Goal: Book appointment/travel/reservation

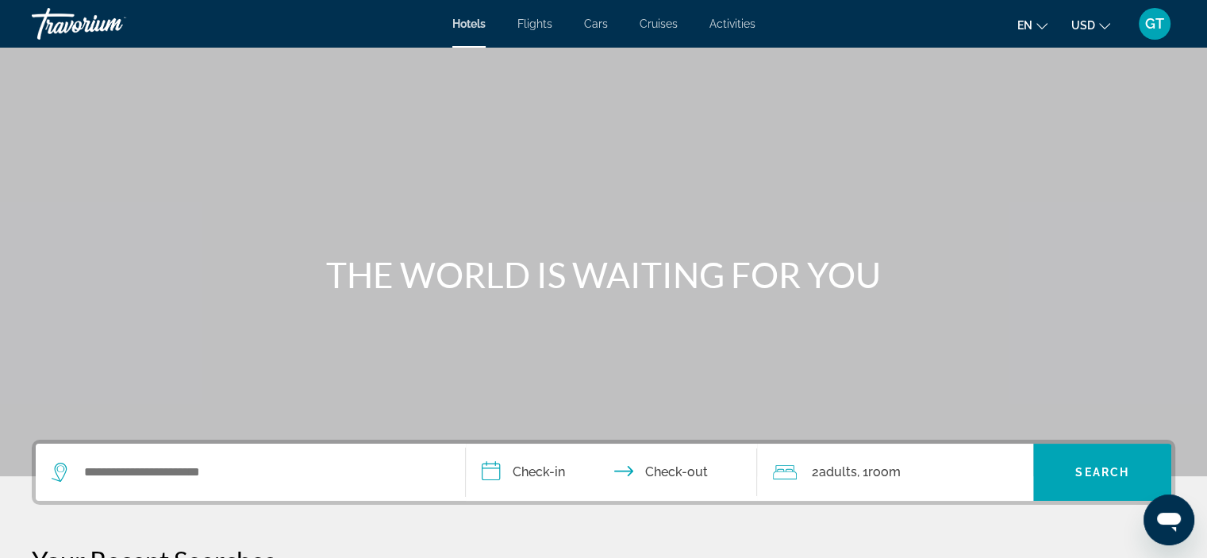
click at [730, 21] on span "Activities" at bounding box center [733, 23] width 46 height 13
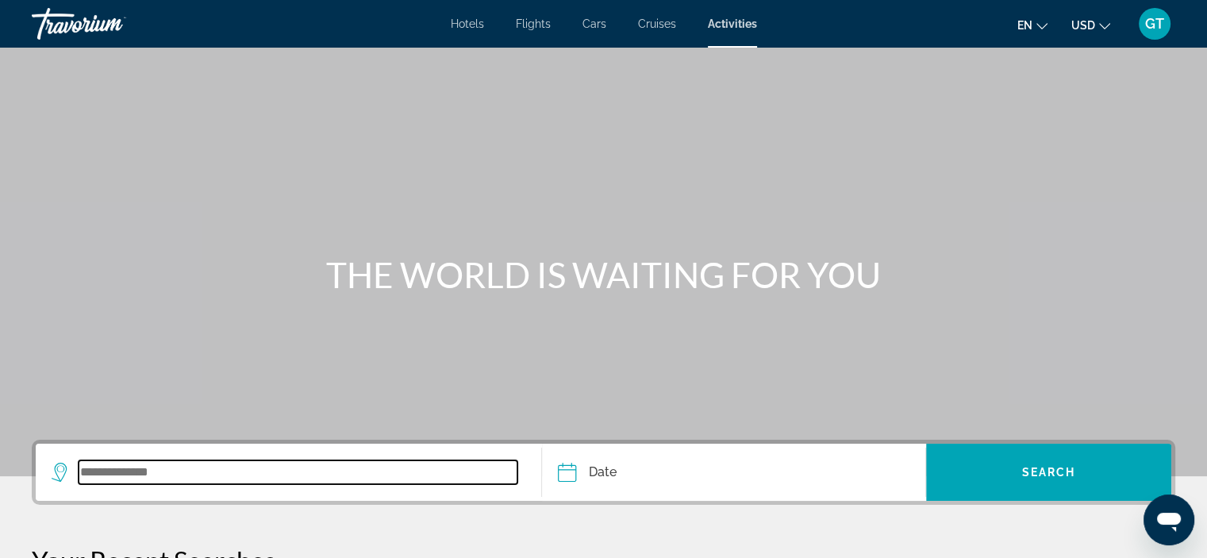
click at [124, 476] on input "Search widget" at bounding box center [298, 472] width 439 height 24
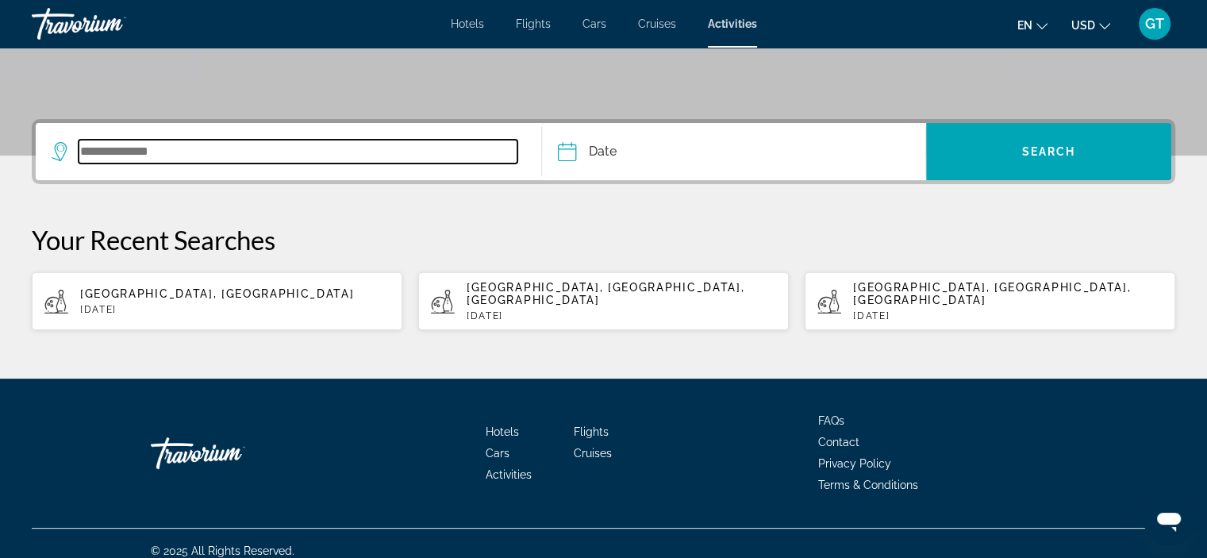
scroll to position [322, 0]
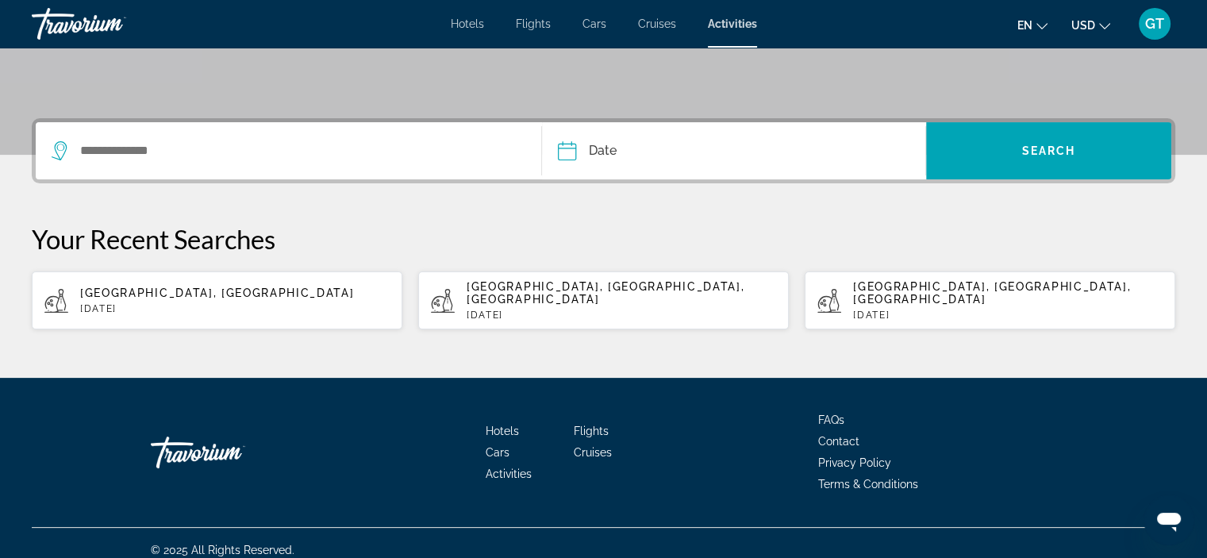
click at [491, 288] on span "[GEOGRAPHIC_DATA], [GEOGRAPHIC_DATA], [GEOGRAPHIC_DATA]" at bounding box center [606, 292] width 278 height 25
type input "**********"
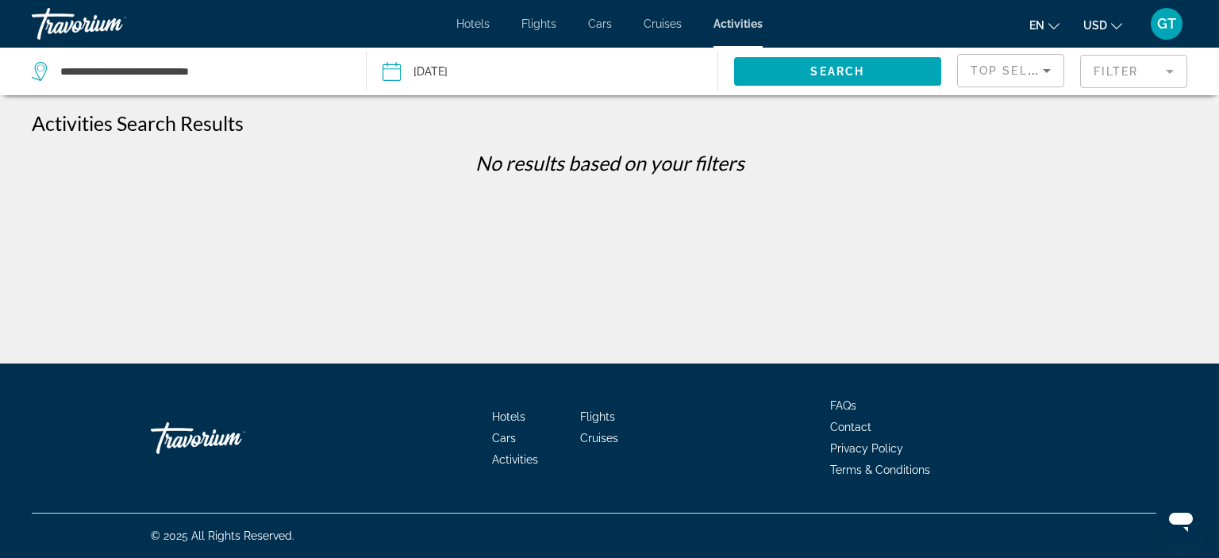
click at [480, 77] on input "Date: Jun 8, 2025" at bounding box center [466, 74] width 174 height 52
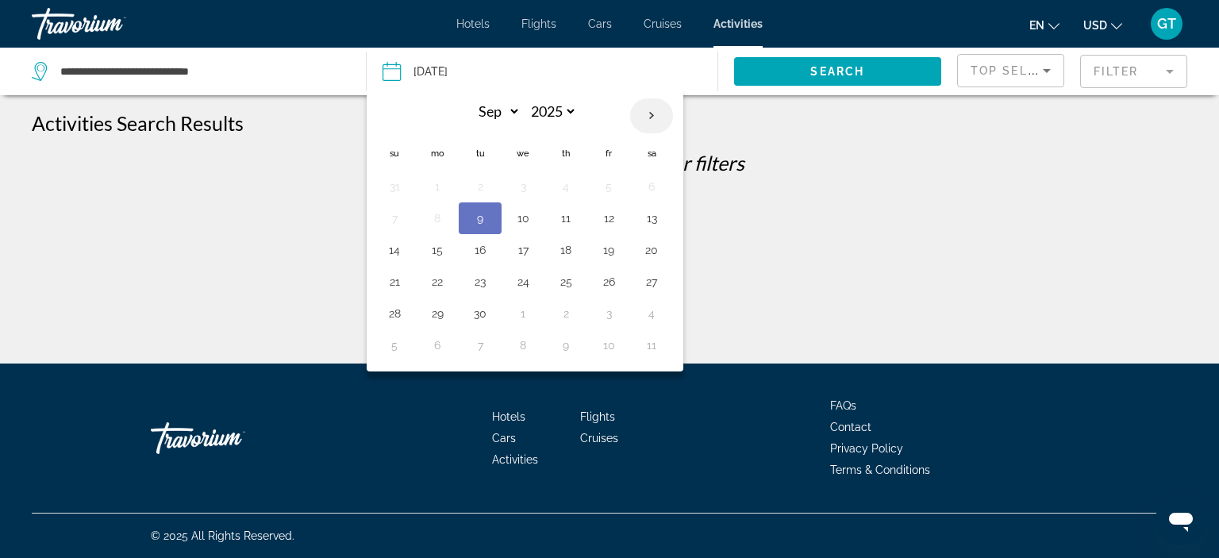
click at [651, 110] on th "Next month" at bounding box center [651, 115] width 43 height 35
select select "*"
click at [399, 259] on button "12" at bounding box center [394, 250] width 25 height 22
type input "**********"
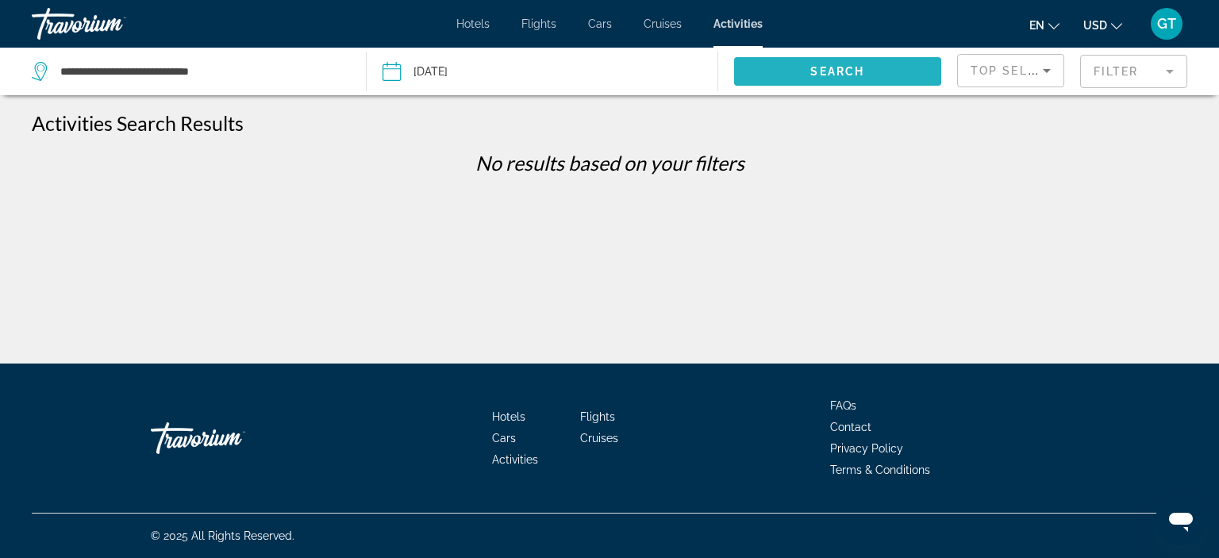
click at [816, 71] on span "Search" at bounding box center [838, 71] width 54 height 13
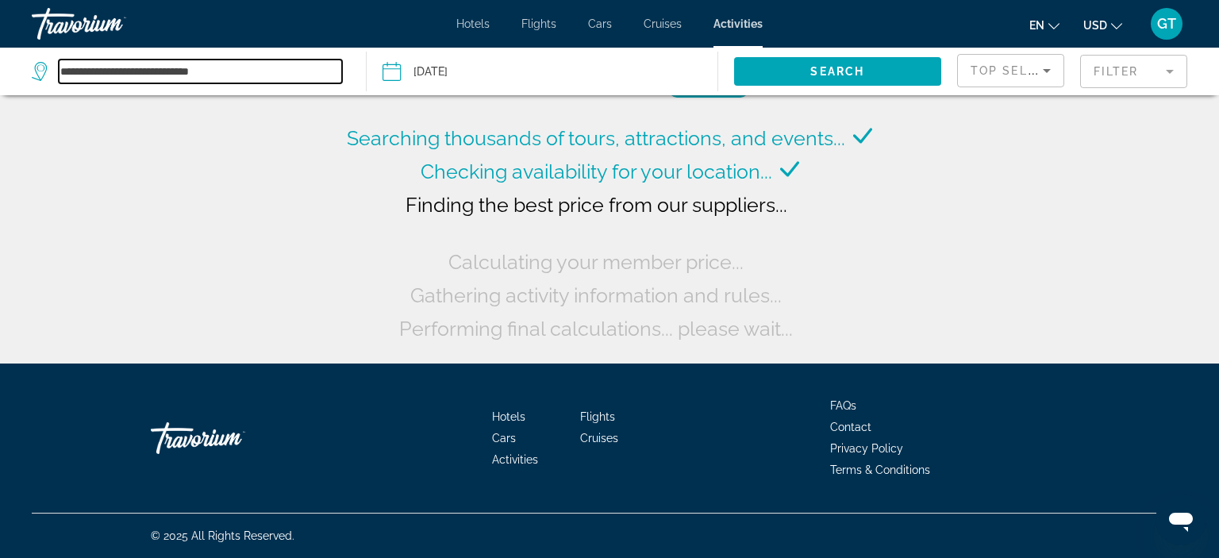
click at [202, 70] on input "**********" at bounding box center [200, 72] width 283 height 24
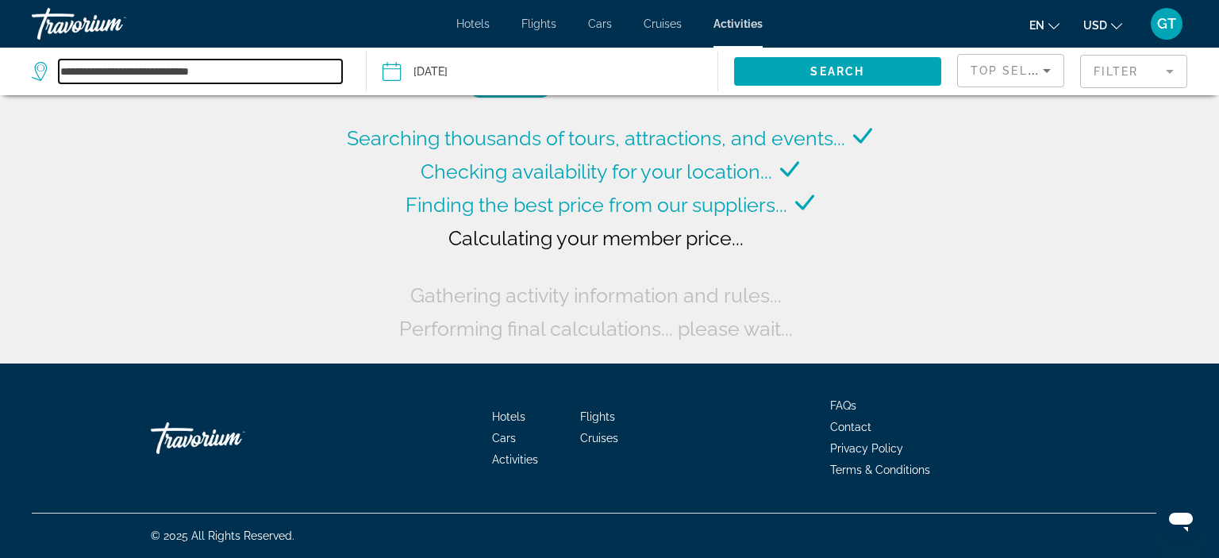
click at [236, 71] on input "**********" at bounding box center [200, 72] width 283 height 24
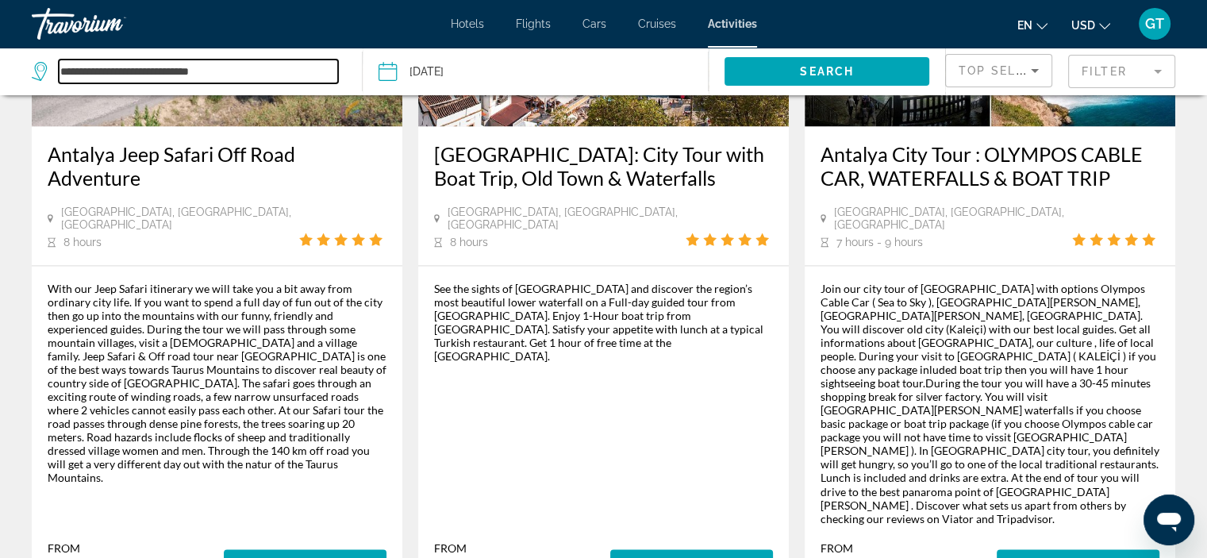
scroll to position [2617, 0]
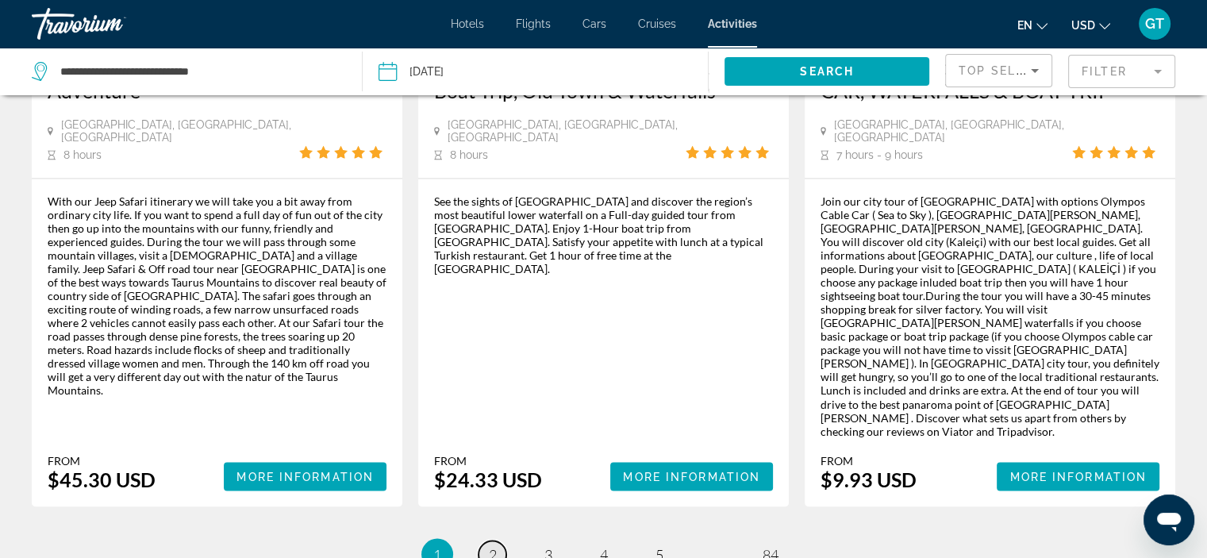
click at [493, 545] on span "2" at bounding box center [493, 553] width 8 height 17
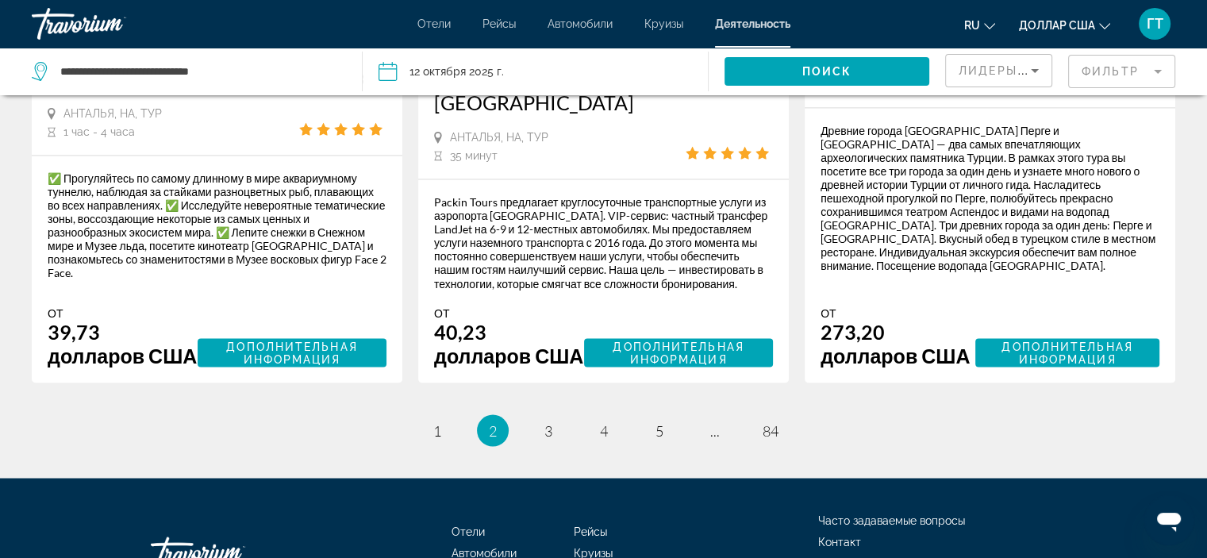
scroll to position [2763, 0]
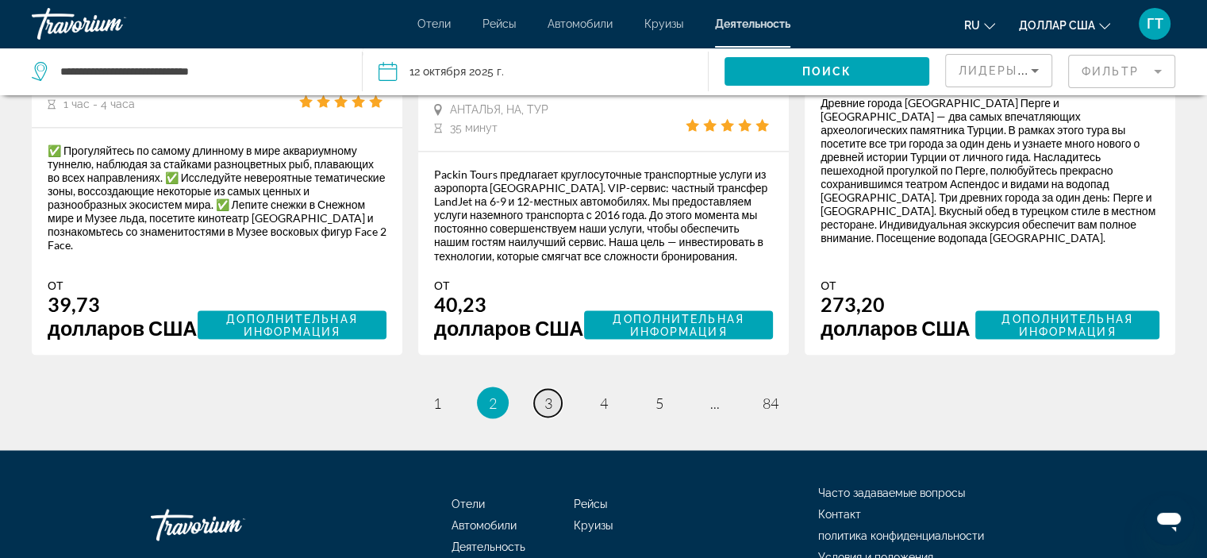
click at [548, 411] on font "3" at bounding box center [549, 402] width 8 height 17
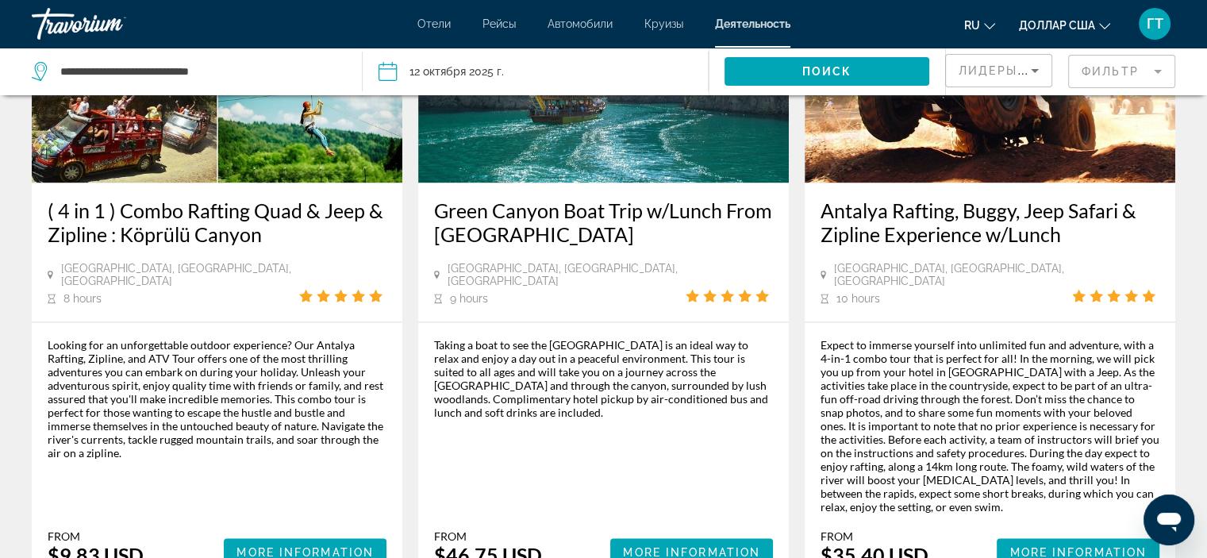
scroll to position [2461, 0]
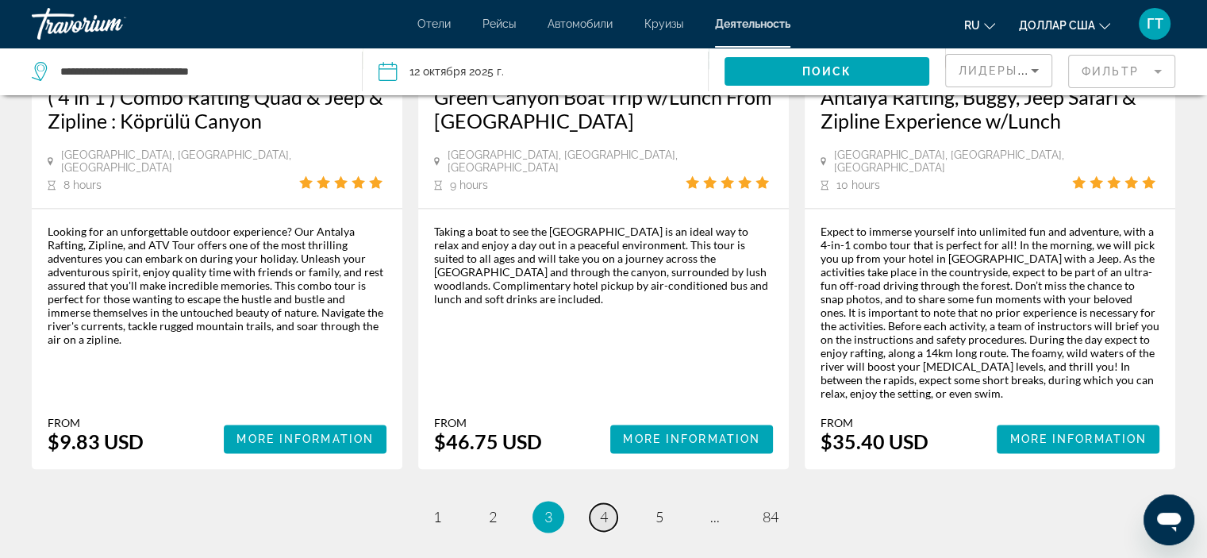
click at [610, 503] on link "страница 4" at bounding box center [604, 517] width 28 height 28
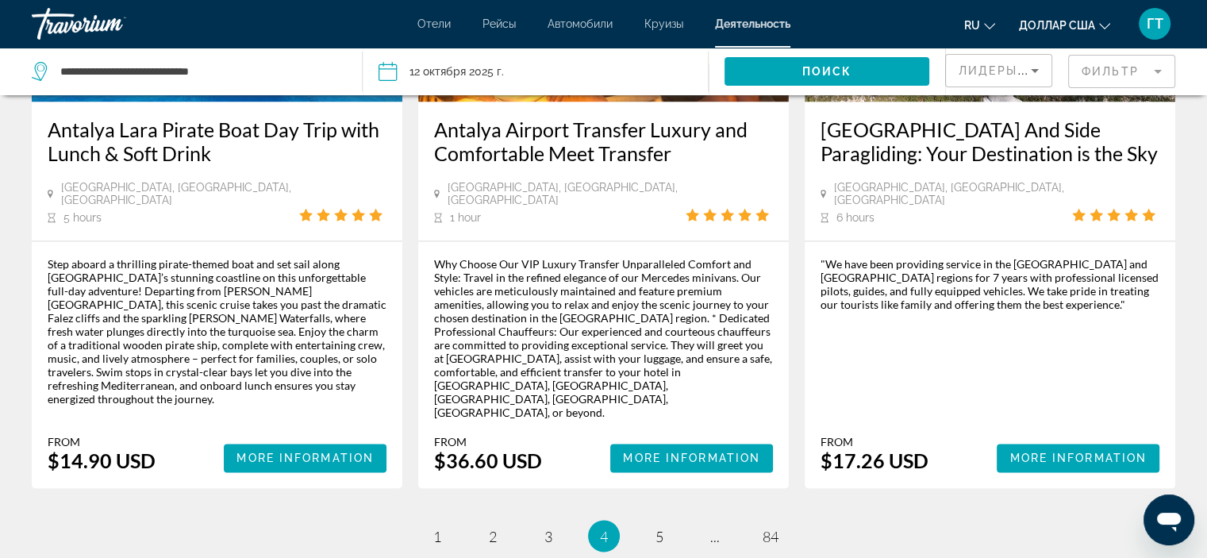
scroll to position [2535, 0]
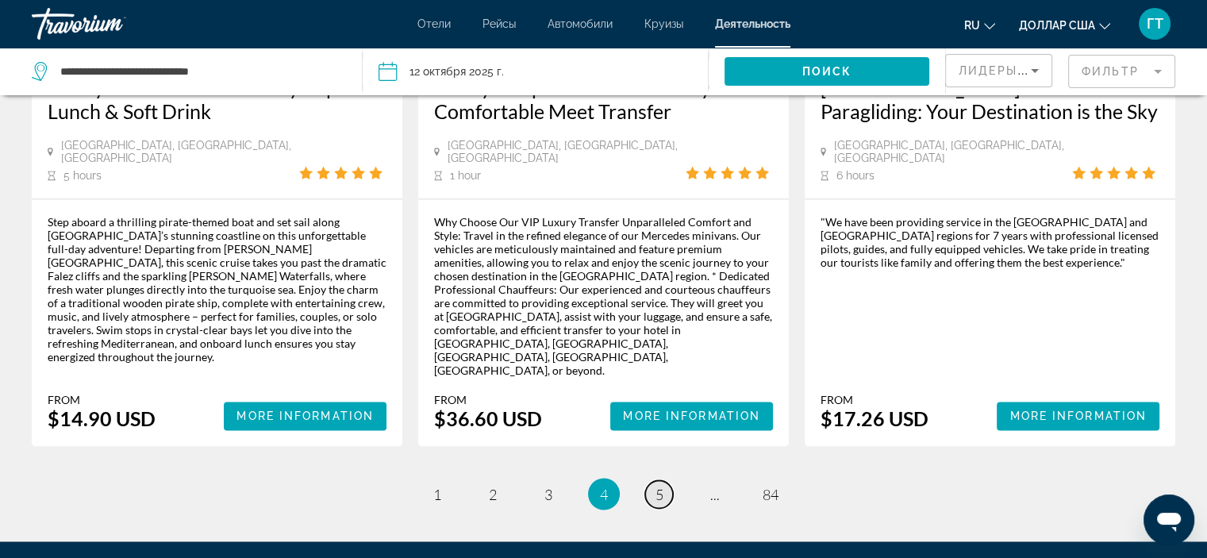
click at [661, 485] on font "5" at bounding box center [660, 493] width 8 height 17
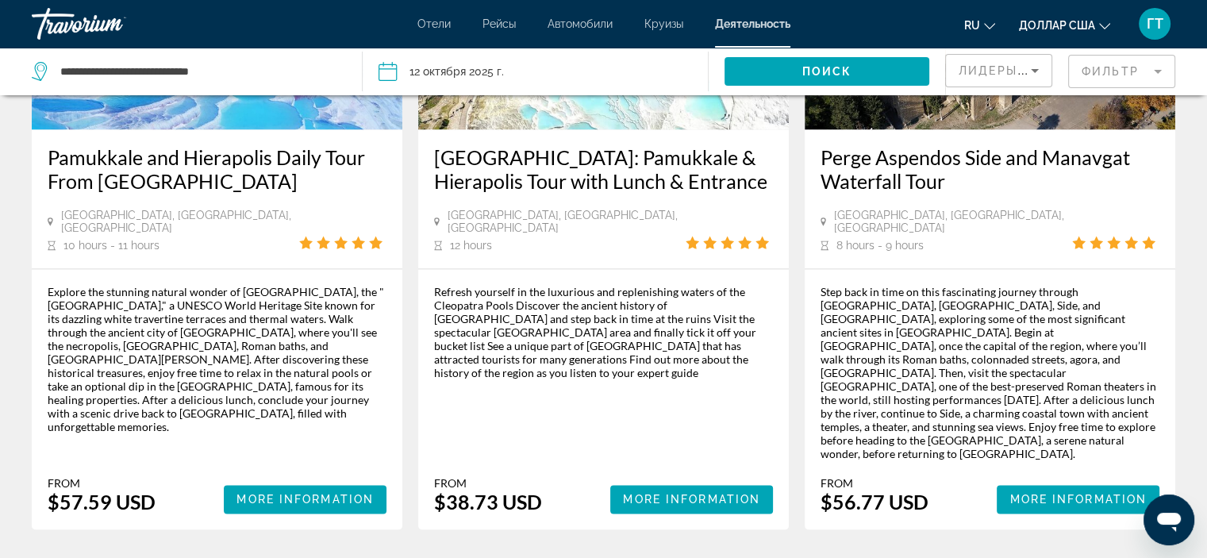
scroll to position [2461, 0]
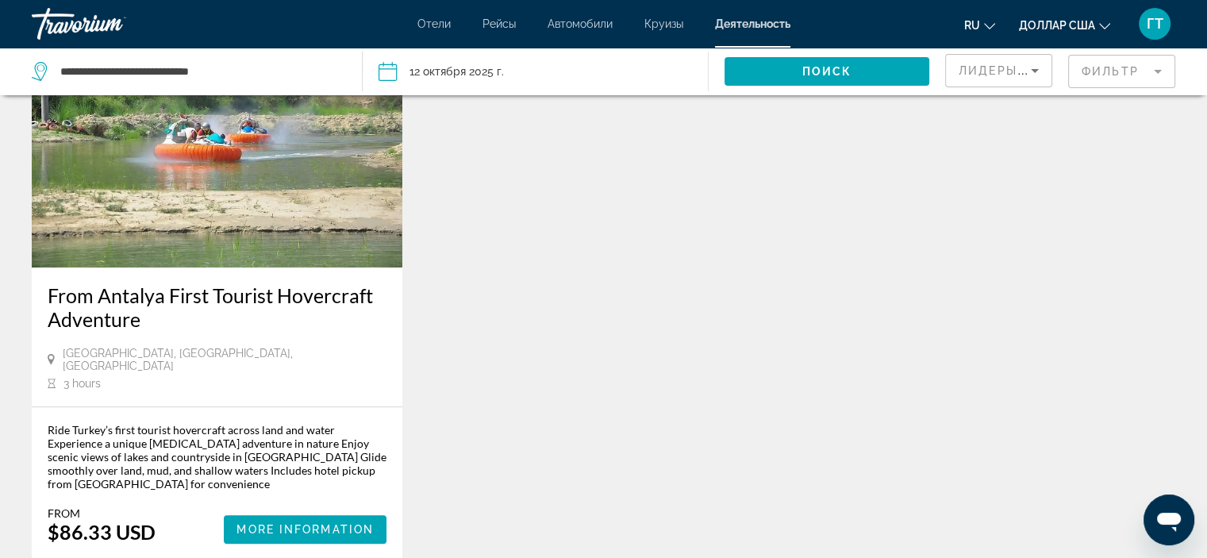
scroll to position [873, 0]
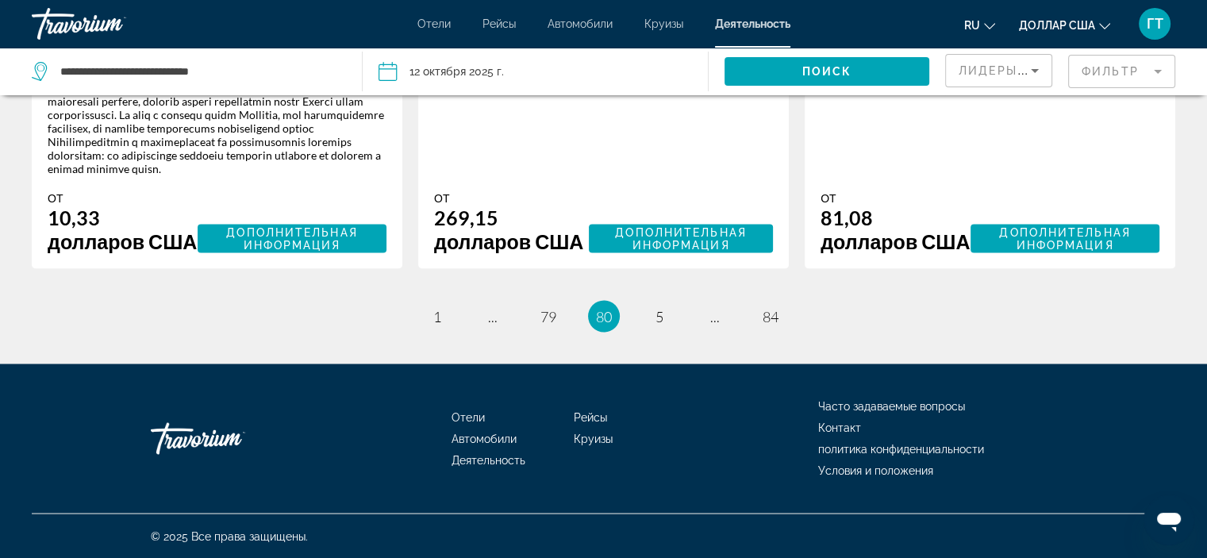
scroll to position [2925, 0]
click at [543, 314] on font "79" at bounding box center [549, 315] width 16 height 17
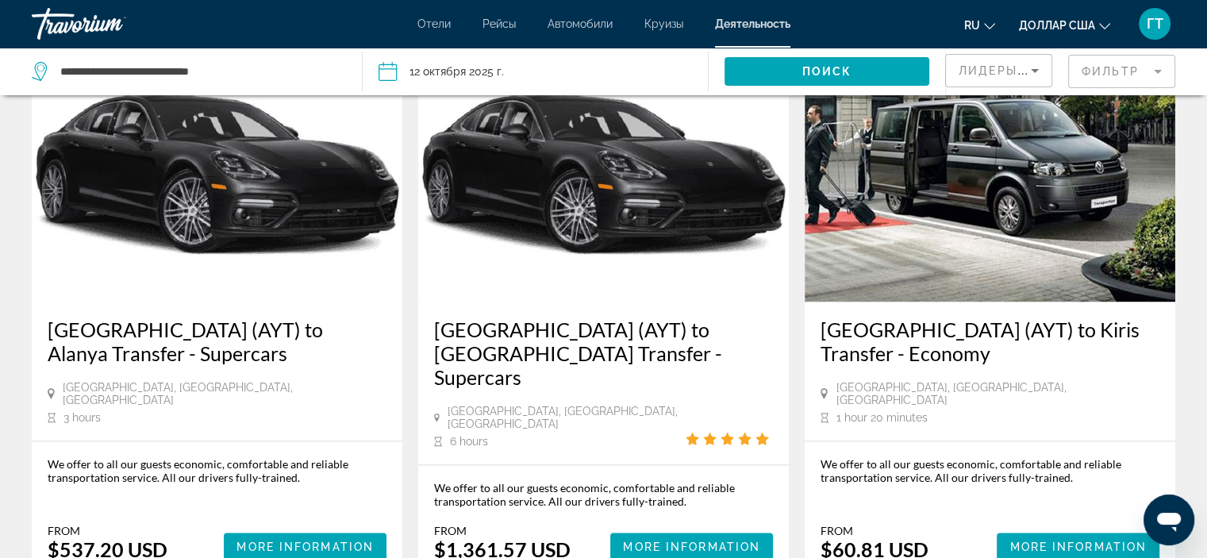
scroll to position [2143, 0]
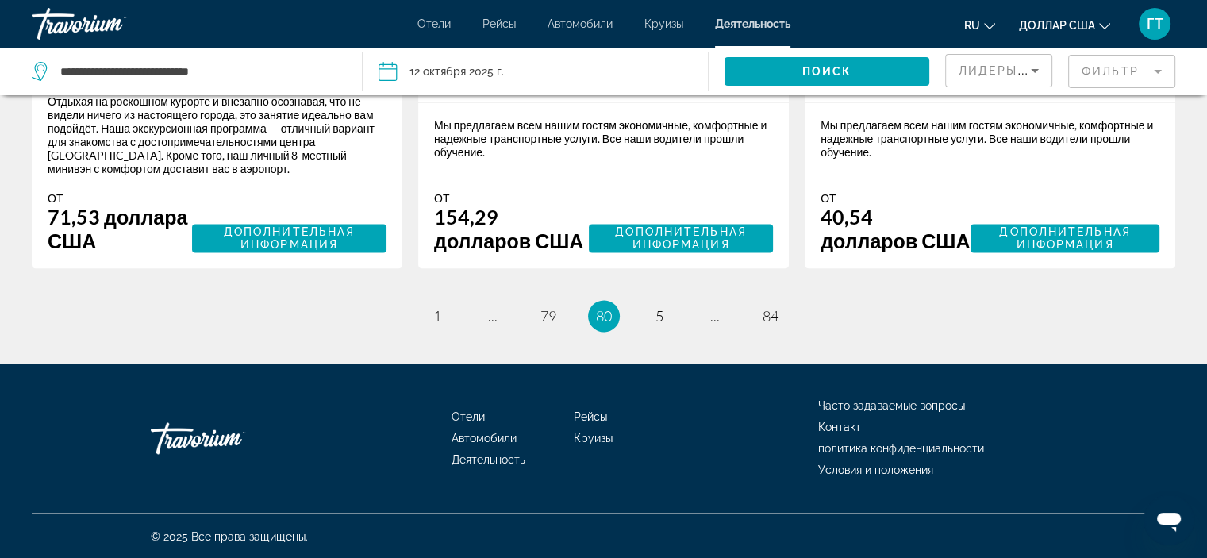
scroll to position [2581, 0]
click at [486, 325] on link "страница ..." at bounding box center [493, 316] width 28 height 28
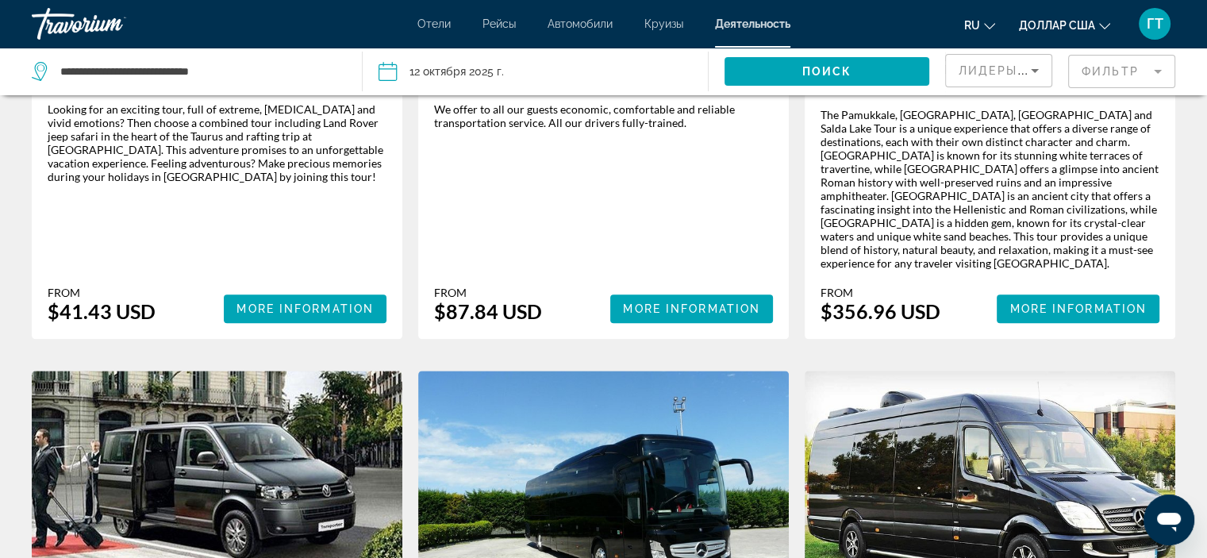
scroll to position [2064, 0]
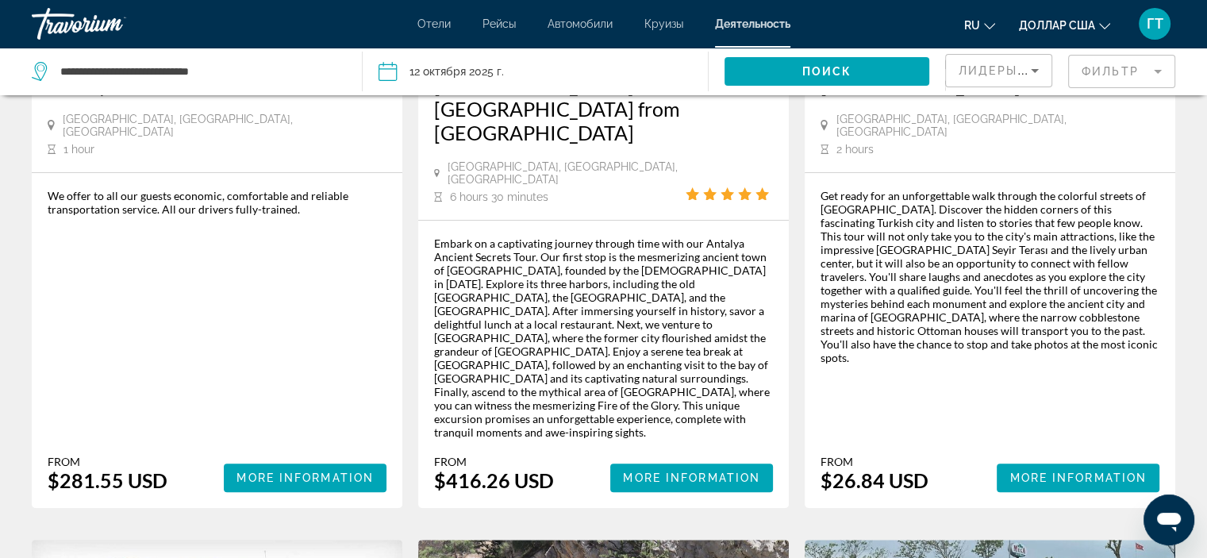
scroll to position [79, 0]
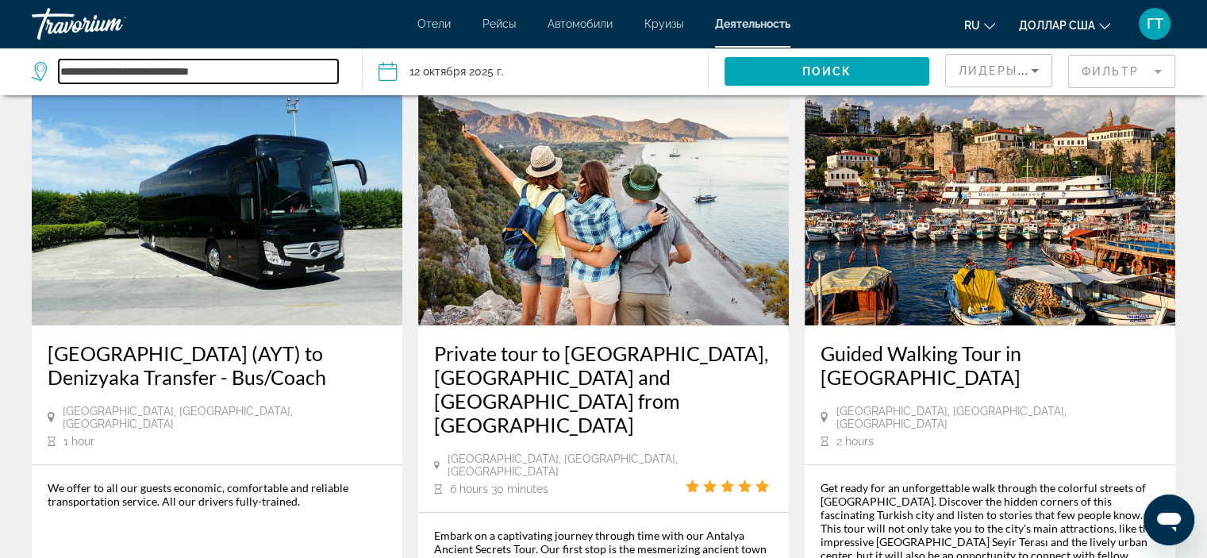
click at [110, 77] on input "**********" at bounding box center [198, 72] width 279 height 24
click at [235, 63] on input "**********" at bounding box center [198, 72] width 279 height 24
type input "*"
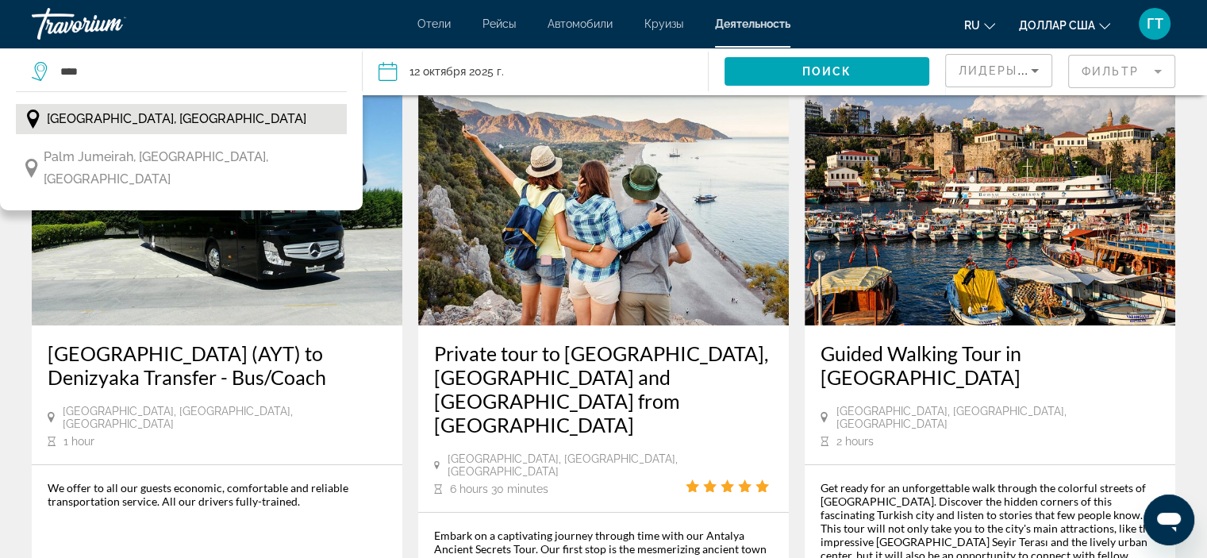
click at [201, 120] on span "[GEOGRAPHIC_DATA], [GEOGRAPHIC_DATA]" at bounding box center [177, 119] width 260 height 22
type input "**********"
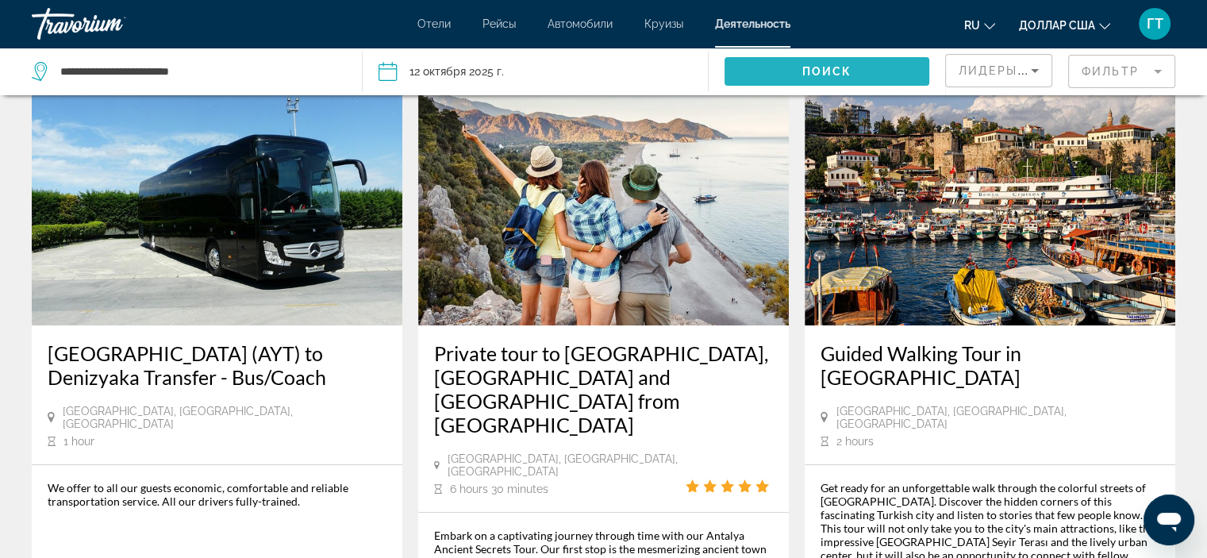
click at [807, 67] on font "Поиск" at bounding box center [828, 71] width 50 height 13
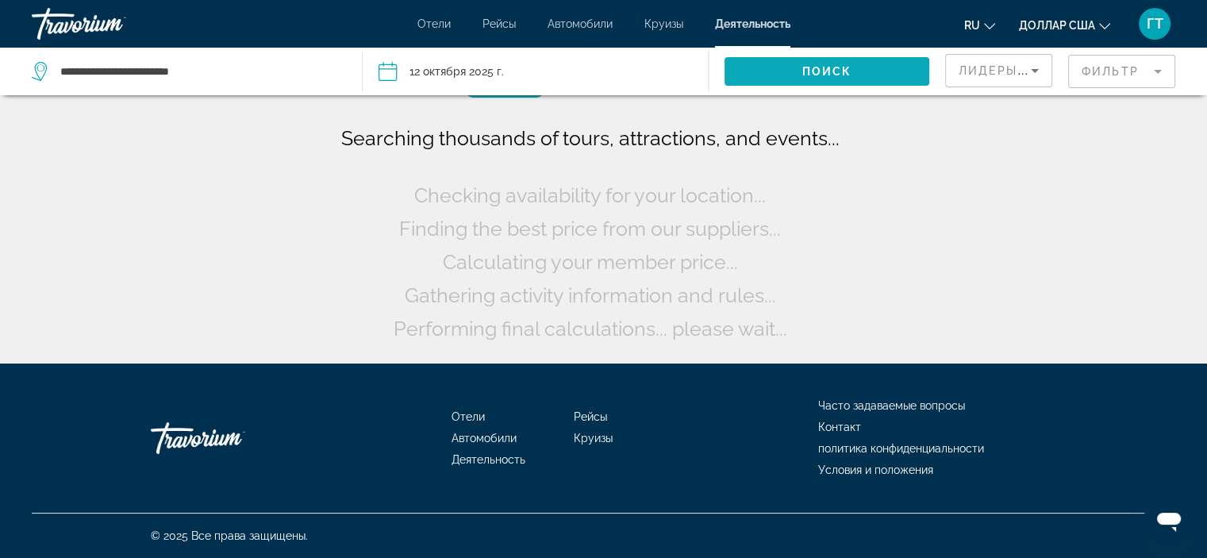
scroll to position [0, 0]
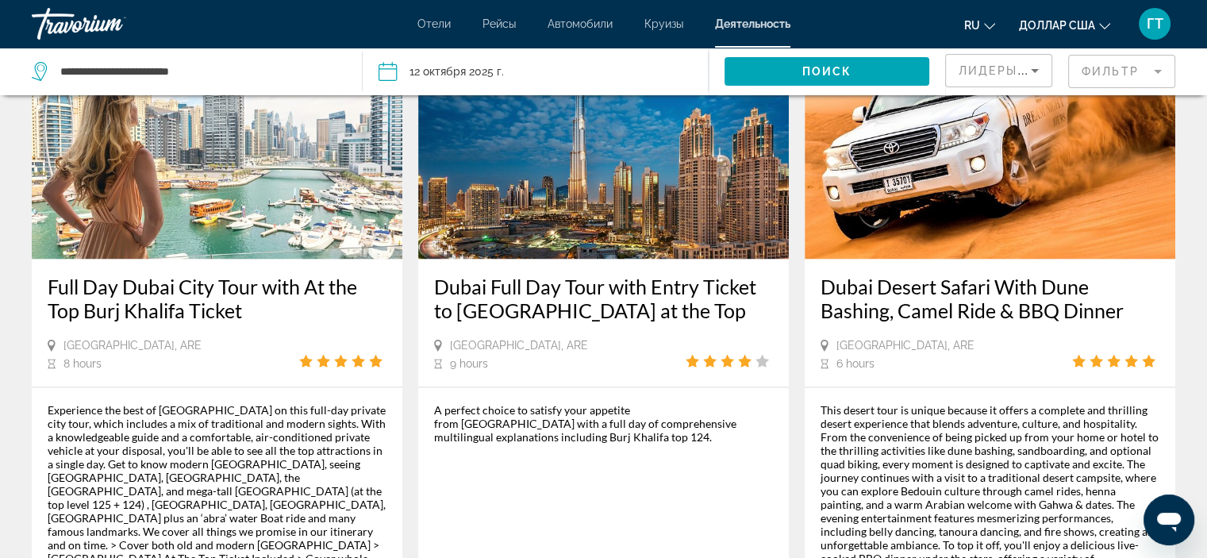
scroll to position [2302, 0]
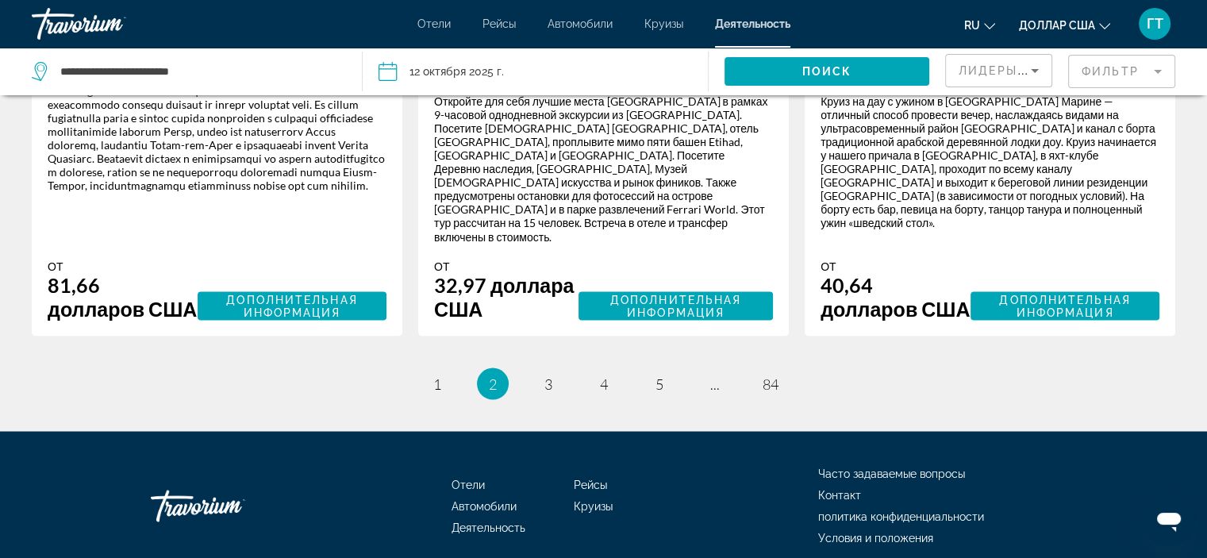
scroll to position [2779, 0]
click at [549, 383] on font "3" at bounding box center [549, 382] width 8 height 17
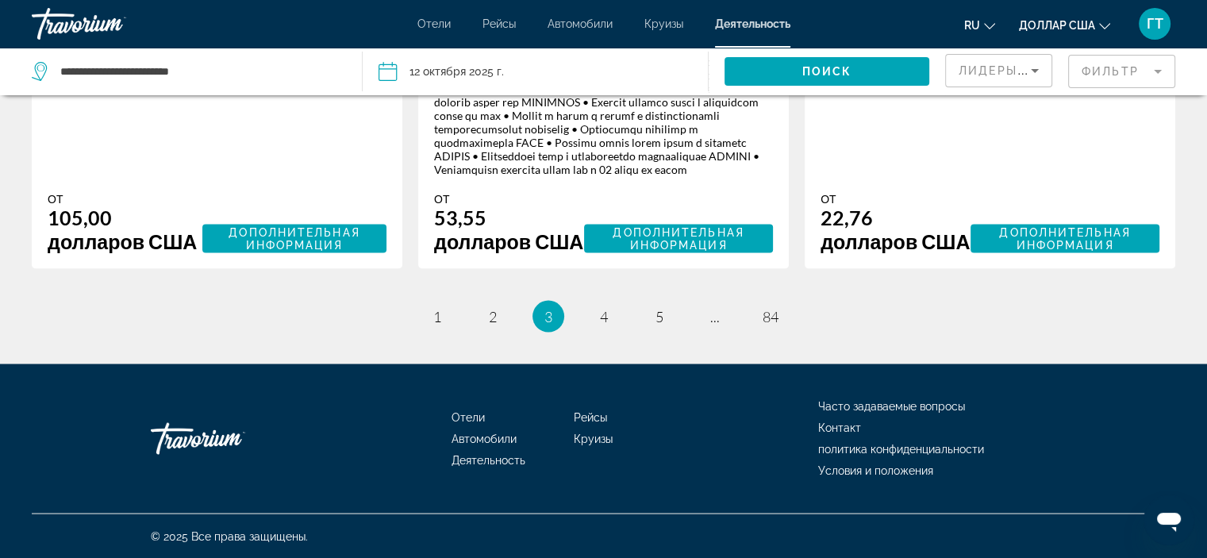
scroll to position [3071, 0]
click at [603, 318] on font "4" at bounding box center [604, 315] width 8 height 17
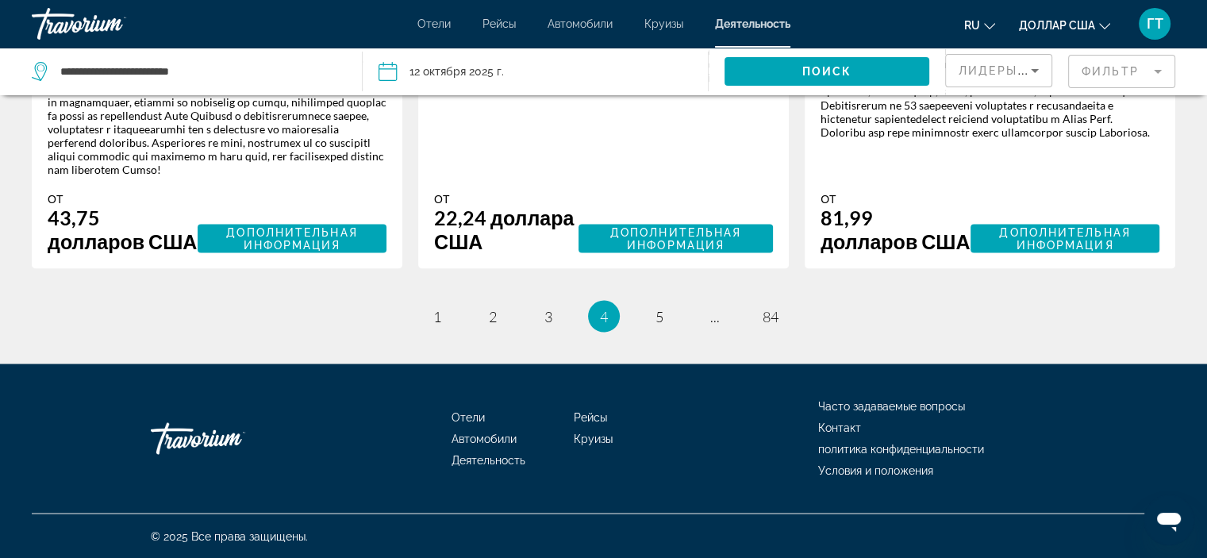
scroll to position [3007, 0]
click at [663, 325] on font "5" at bounding box center [660, 315] width 8 height 17
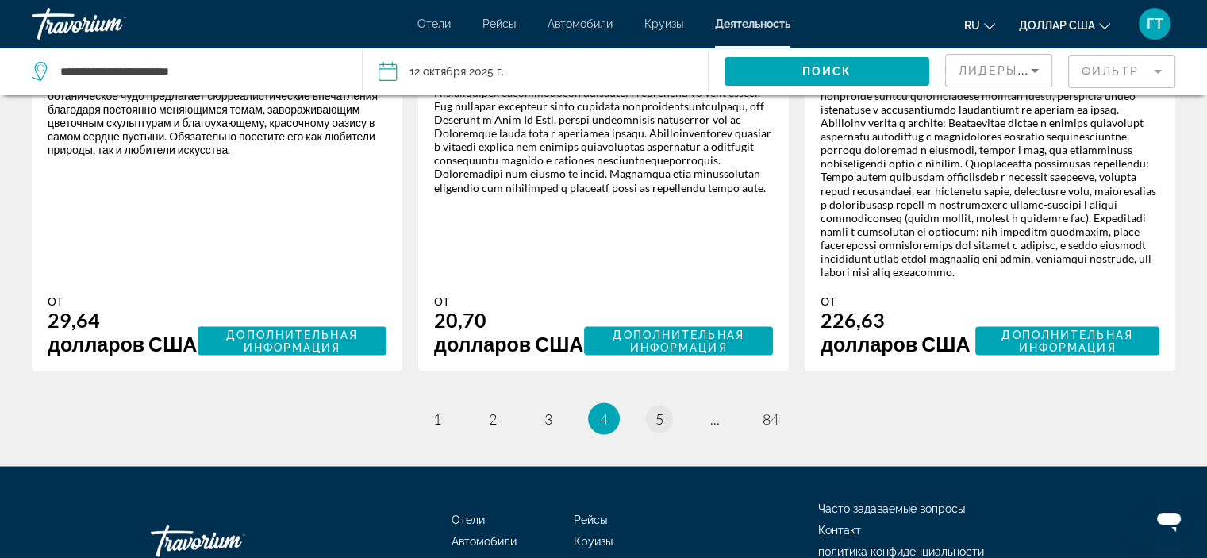
scroll to position [2877, 0]
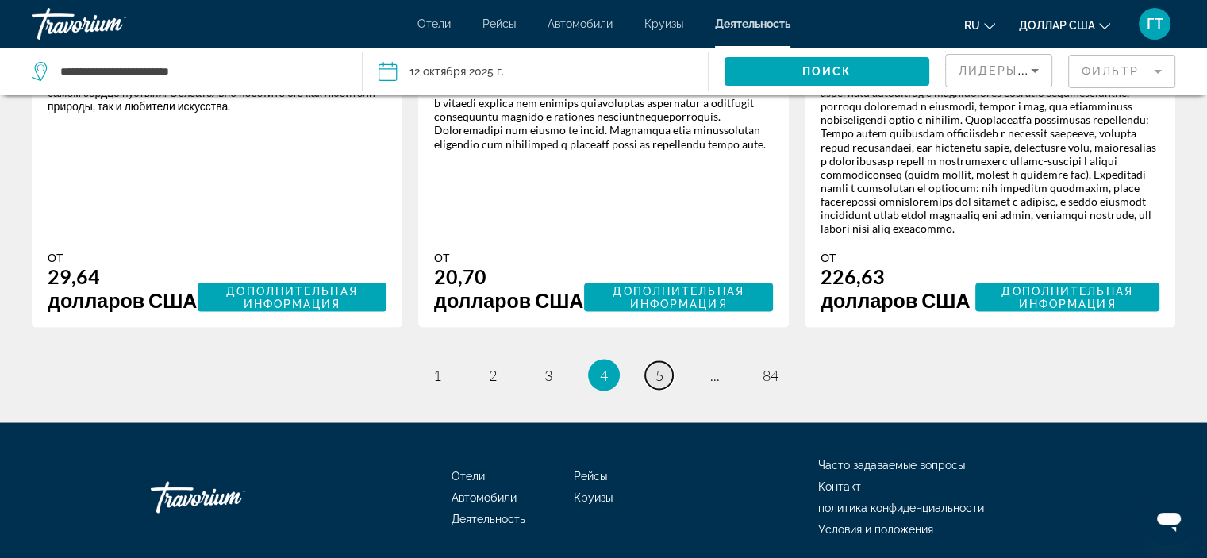
click at [658, 383] on font "5" at bounding box center [660, 374] width 8 height 17
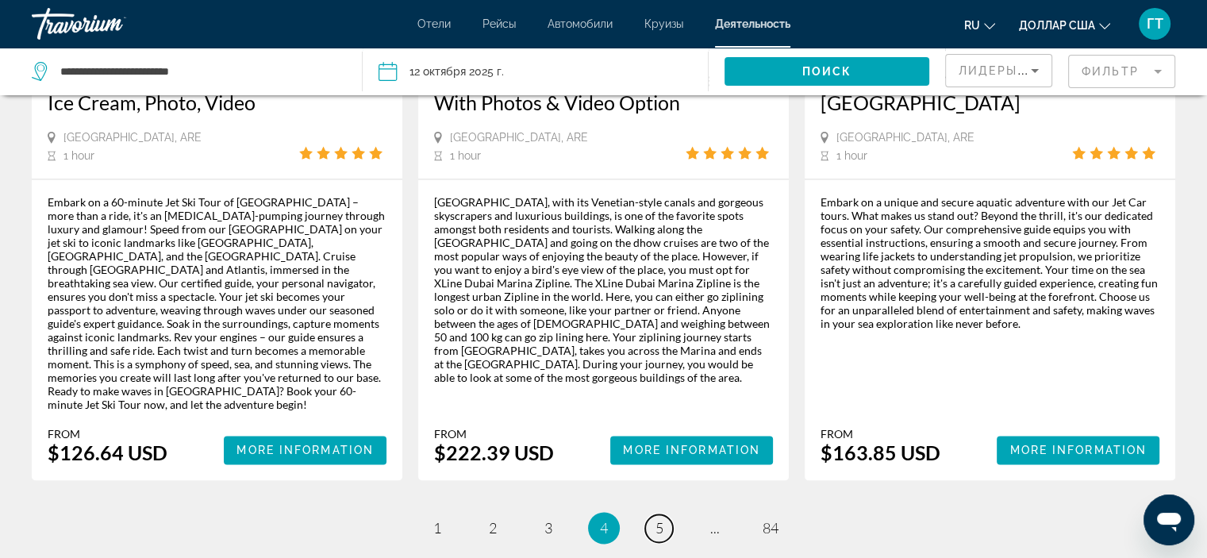
scroll to position [2540, 0]
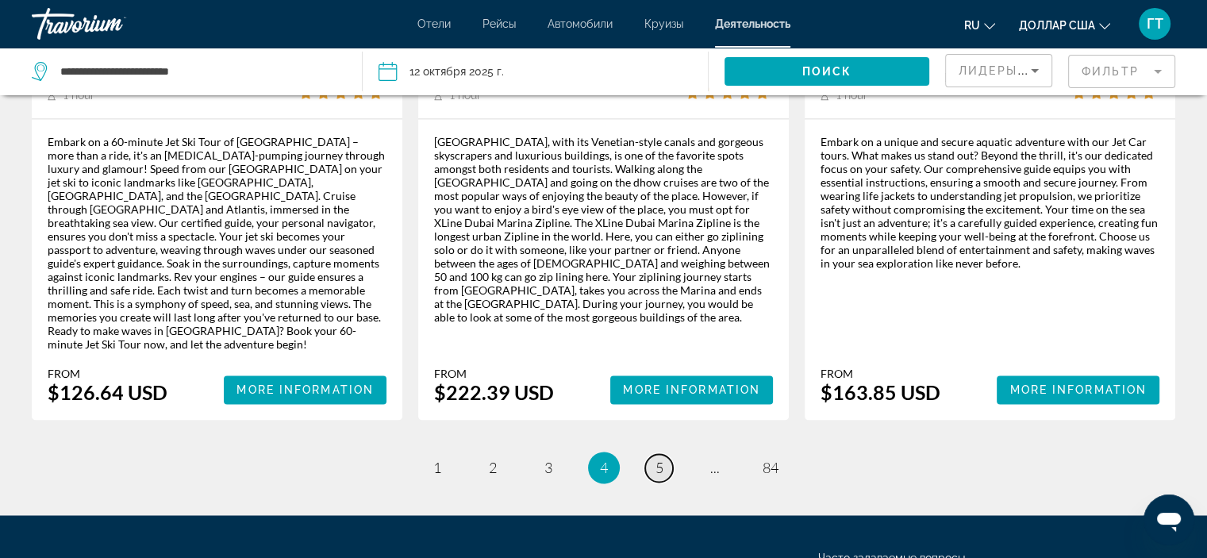
click at [661, 459] on font "5" at bounding box center [660, 467] width 8 height 17
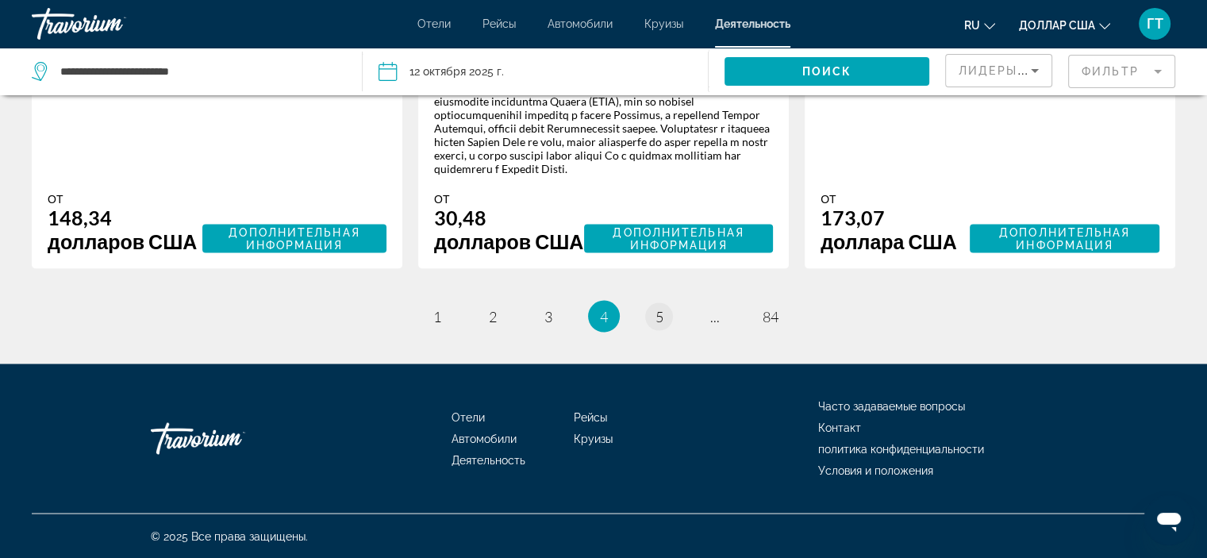
scroll to position [2906, 0]
click at [658, 315] on font "5" at bounding box center [660, 315] width 8 height 17
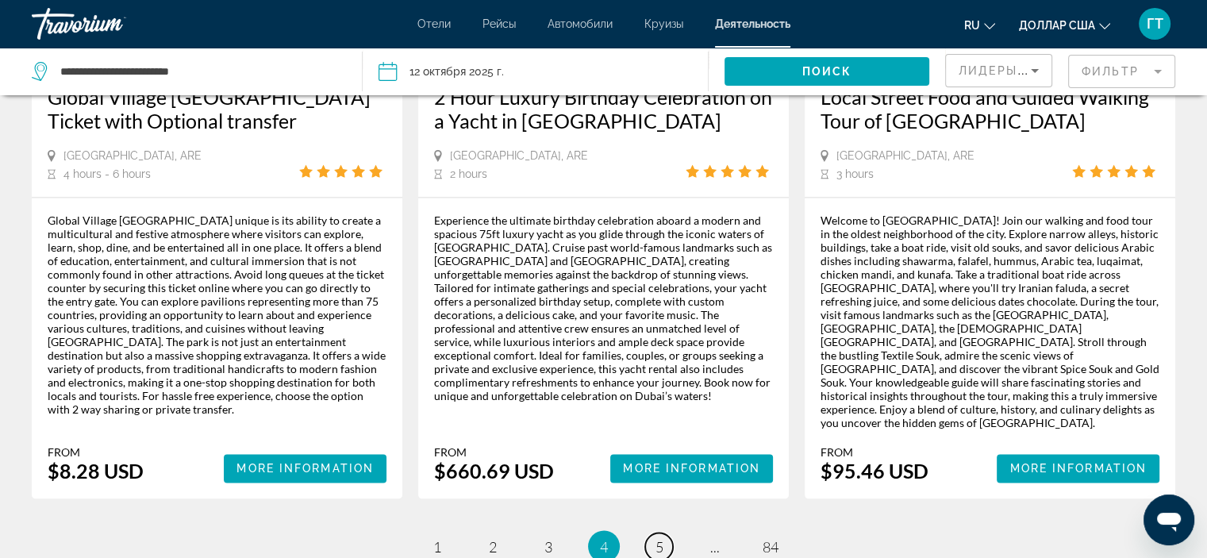
scroll to position [2540, 0]
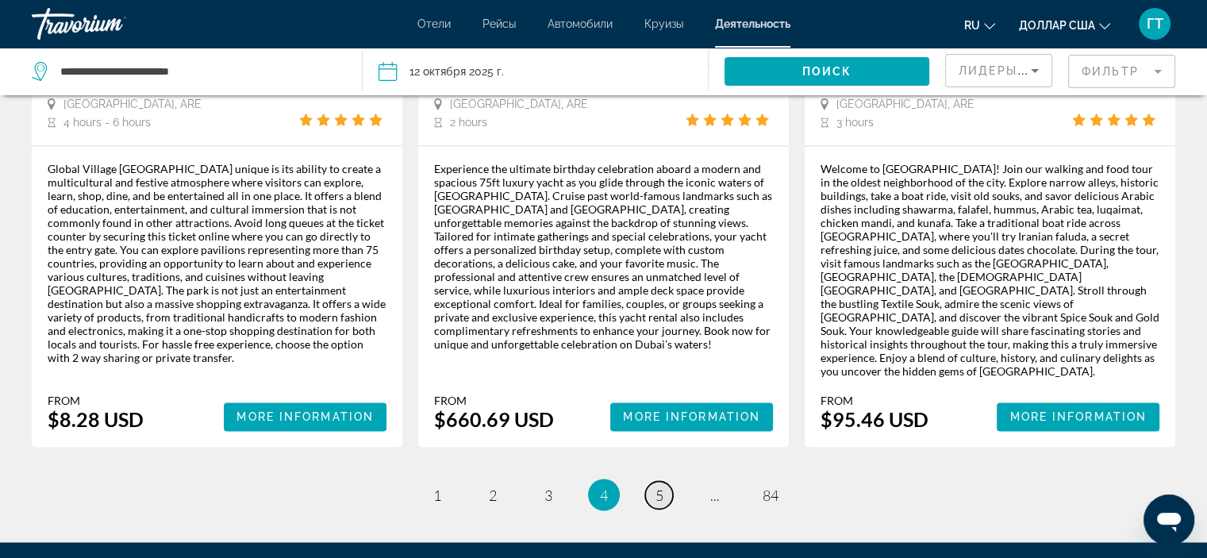
click at [667, 481] on link "страница 5" at bounding box center [659, 495] width 28 height 28
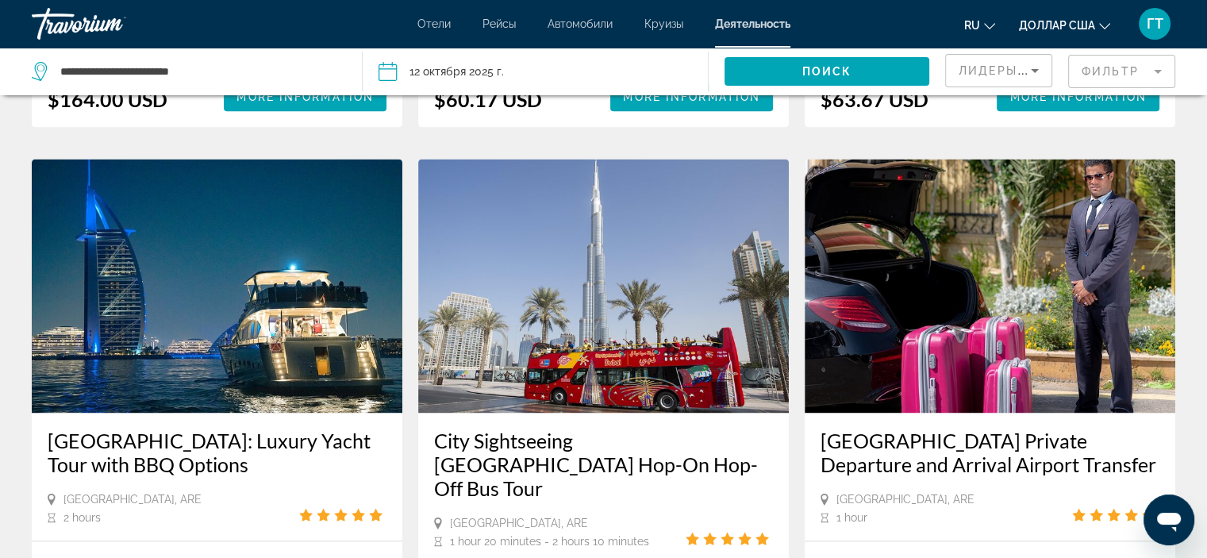
scroll to position [2143, 0]
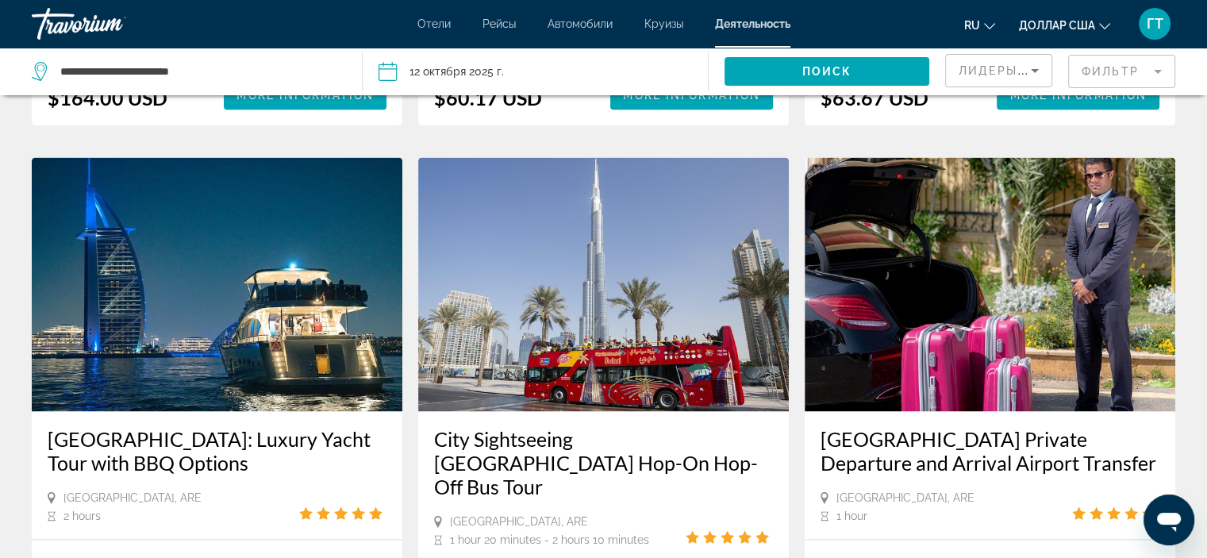
click at [1155, 28] on font "ГТ" at bounding box center [1155, 23] width 17 height 17
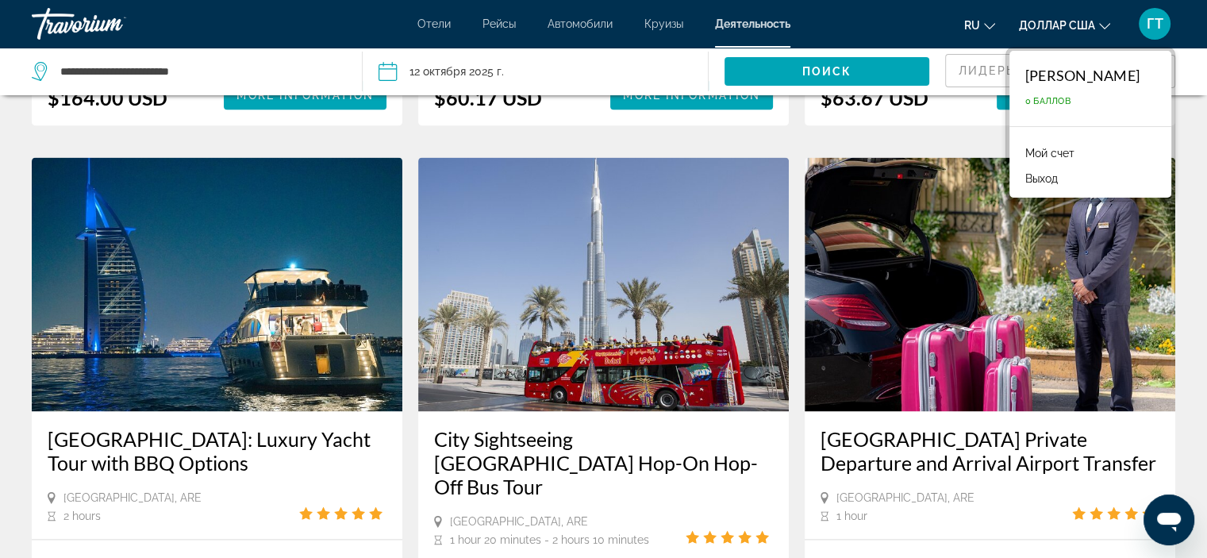
click at [1018, 185] on button "Выход" at bounding box center [1042, 178] width 48 height 21
